Goal: Information Seeking & Learning: Learn about a topic

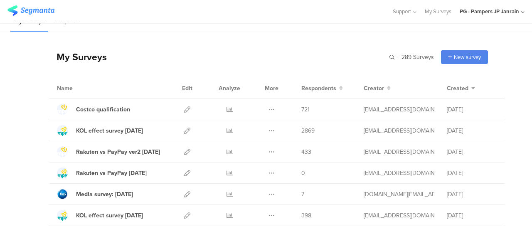
scroll to position [12, 0]
click at [227, 131] on icon at bounding box center [230, 130] width 6 height 6
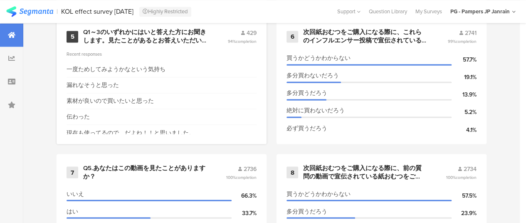
scroll to position [663, 0]
click at [223, 82] on div "漏れなそうと思った" at bounding box center [162, 85] width 190 height 16
click at [254, 37] on span "429" at bounding box center [252, 33] width 10 height 9
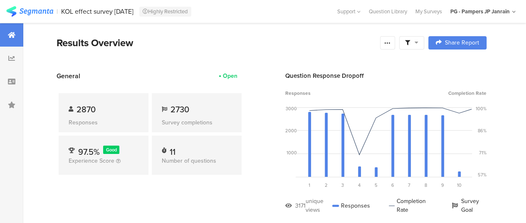
click at [160, 37] on div "Results Overview" at bounding box center [216, 42] width 319 height 15
